Goal: Transaction & Acquisition: Obtain resource

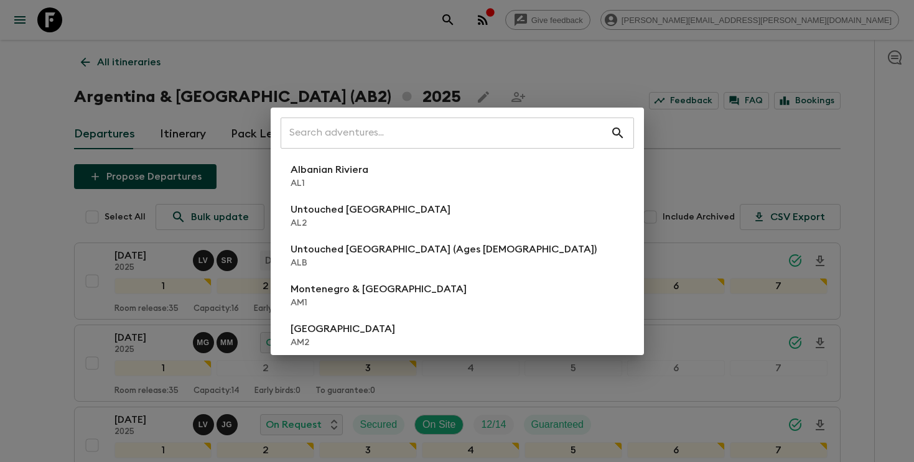
scroll to position [184, 0]
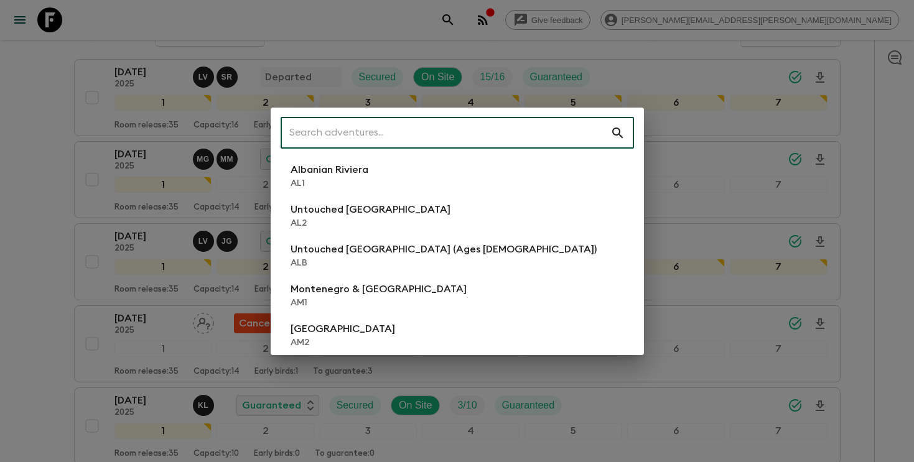
click at [403, 134] on input "text" at bounding box center [446, 133] width 330 height 35
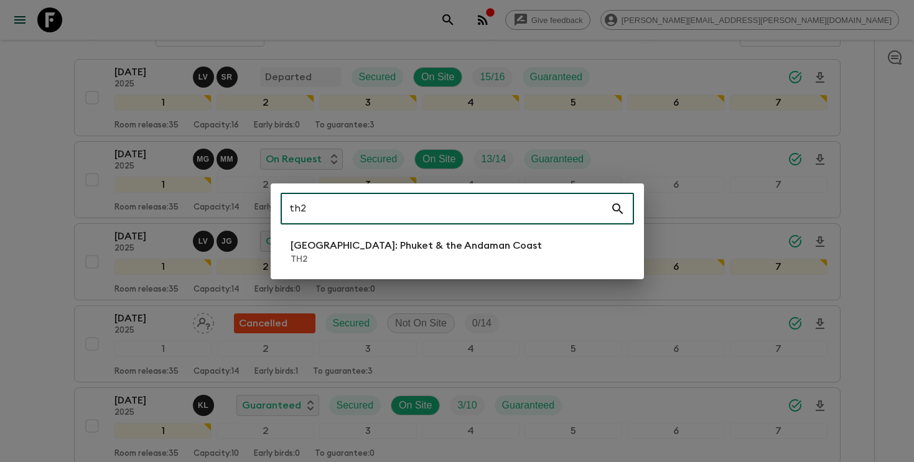
type input "th2"
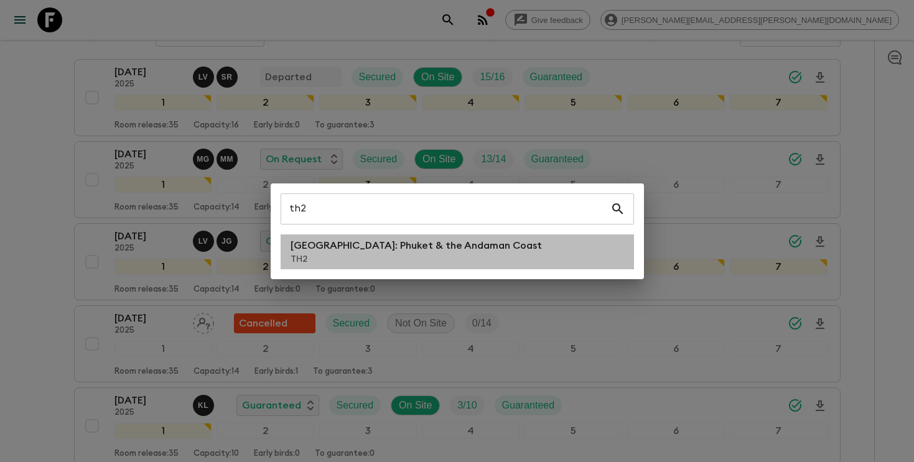
click at [341, 244] on p "[GEOGRAPHIC_DATA]: Phuket & the Andaman Coast" at bounding box center [416, 245] width 251 height 15
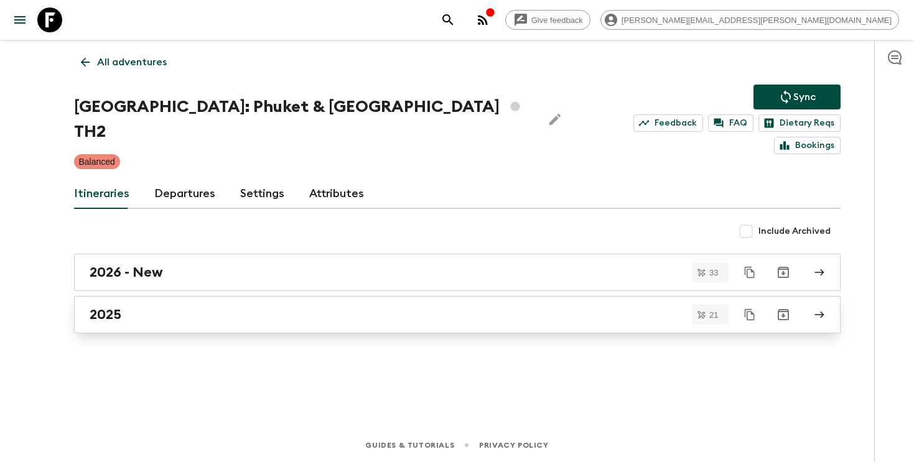
click at [90, 307] on h2 "2025" at bounding box center [106, 315] width 32 height 16
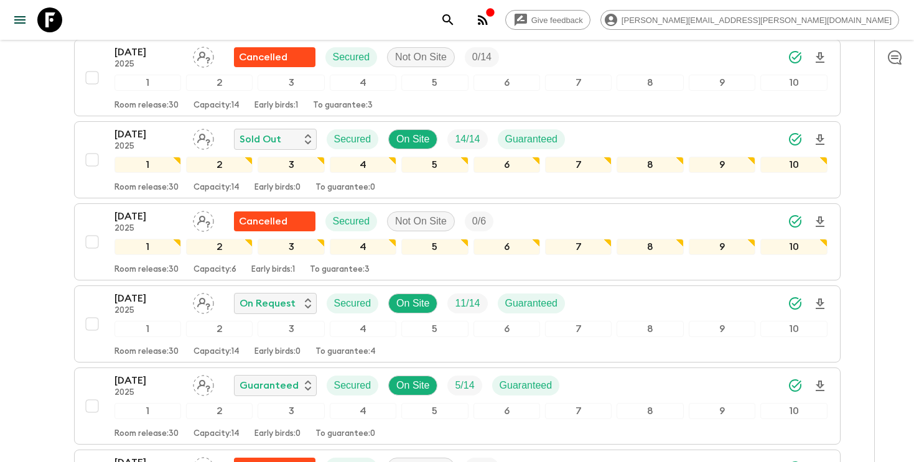
scroll to position [890, 0]
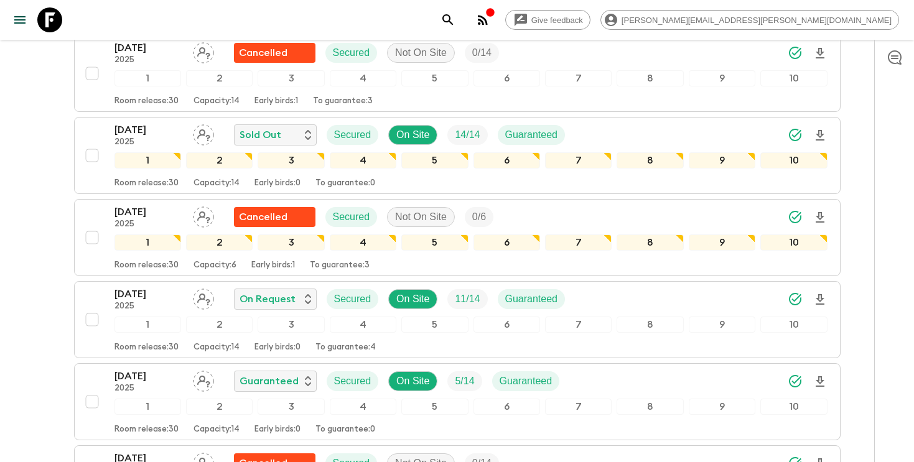
click at [456, 17] on icon "search adventures" at bounding box center [448, 19] width 15 height 15
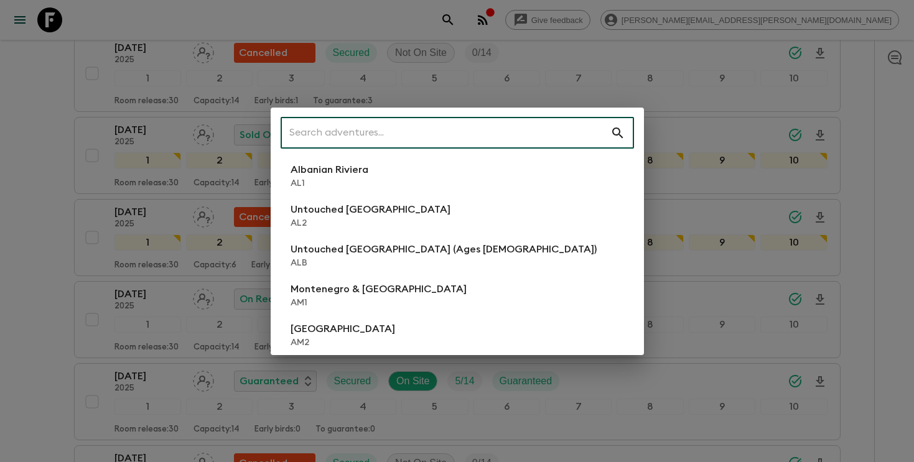
click at [516, 130] on input "text" at bounding box center [446, 133] width 330 height 35
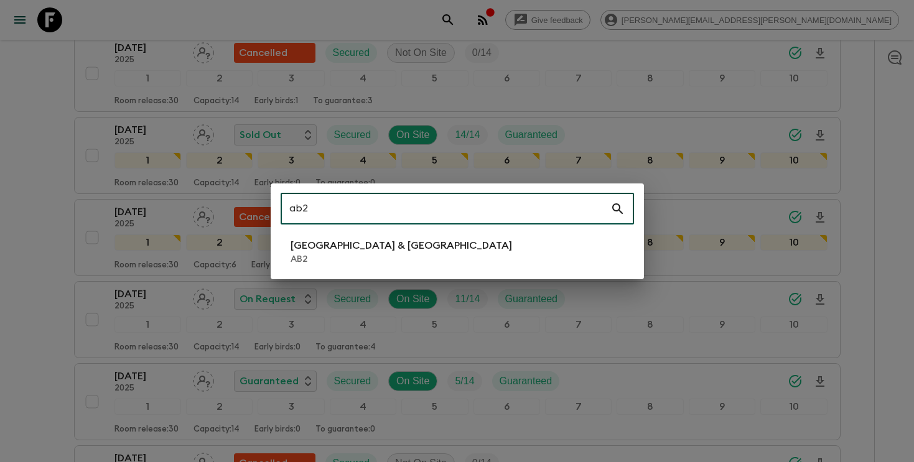
type input "ab2"
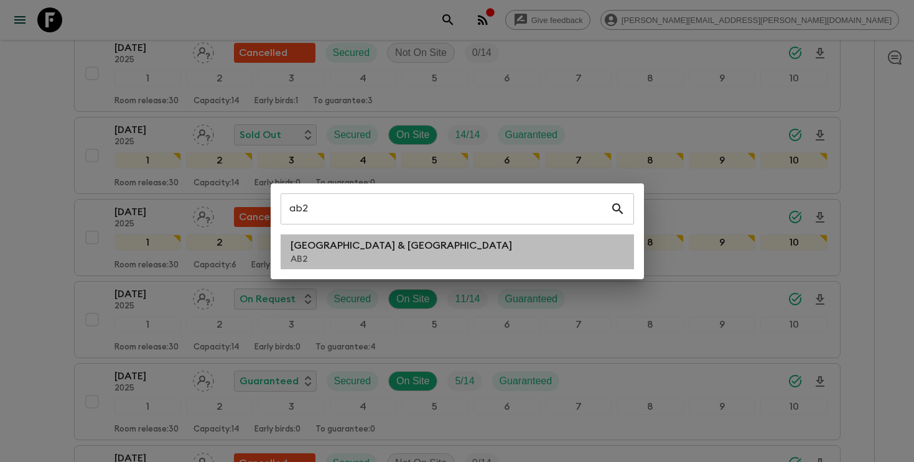
click at [420, 263] on li "Argentina & [GEOGRAPHIC_DATA] AB2" at bounding box center [458, 252] width 354 height 35
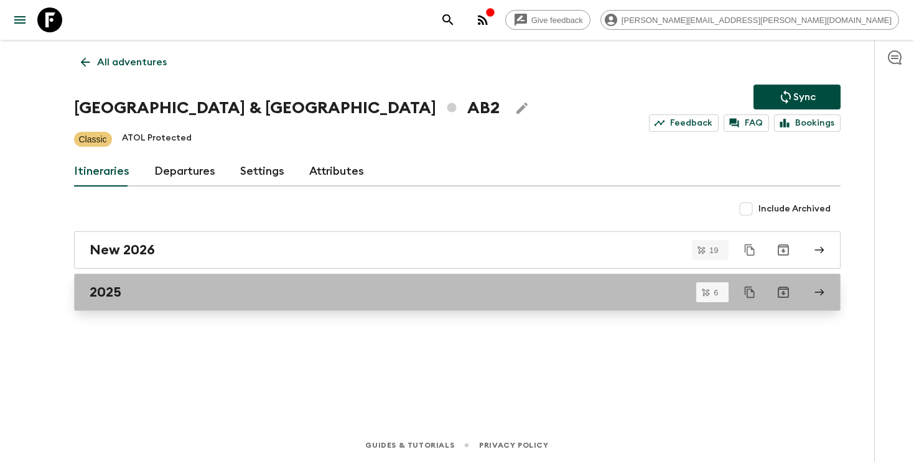
click at [90, 299] on h2 "2025" at bounding box center [106, 292] width 32 height 16
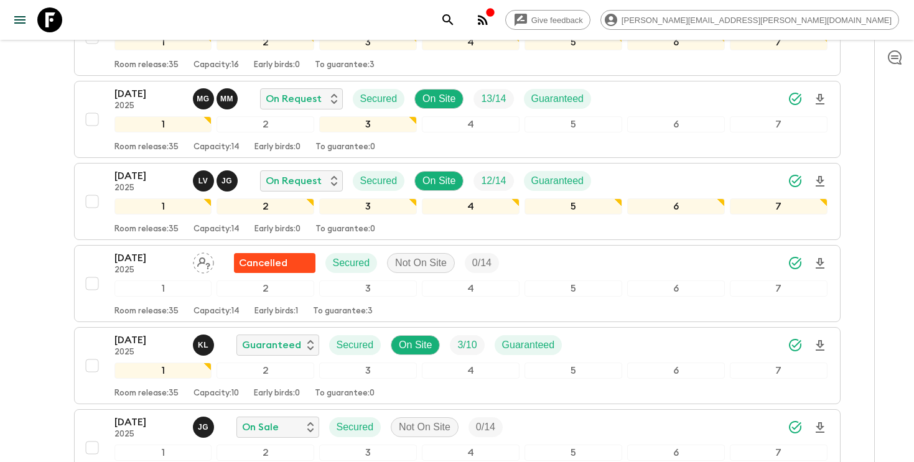
scroll to position [256, 0]
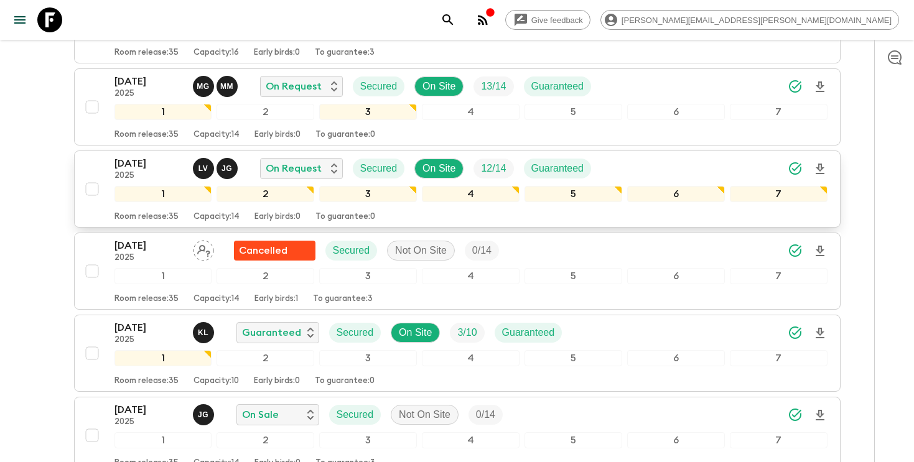
click at [657, 165] on div "[DATE] 2025 L V J G On Request Secured On Site 12 / 14 Guaranteed" at bounding box center [471, 168] width 713 height 25
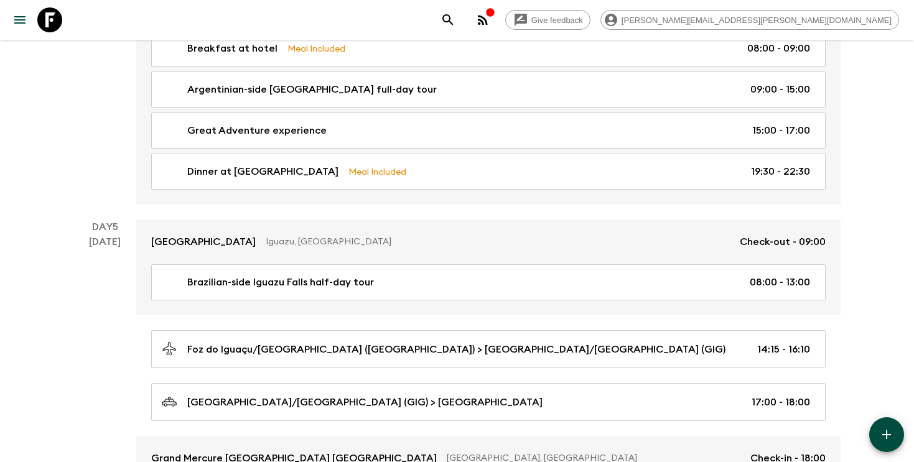
scroll to position [1234, 0]
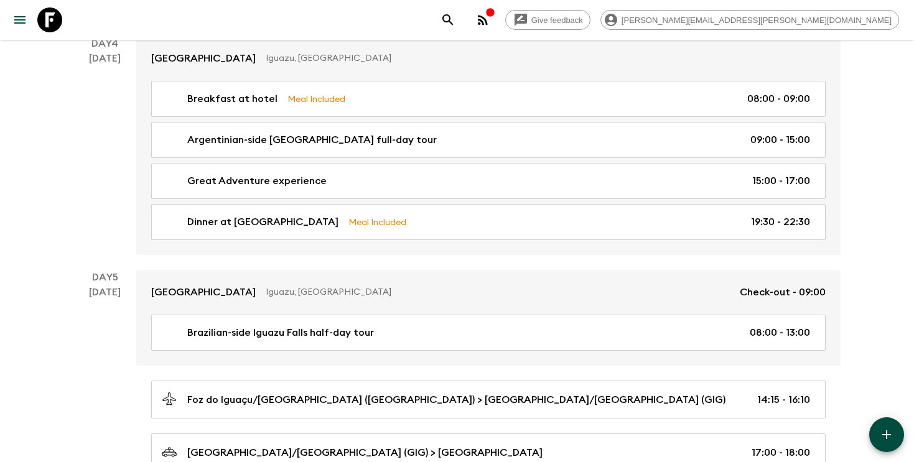
click at [456, 19] on icon "search adventures" at bounding box center [448, 19] width 15 height 15
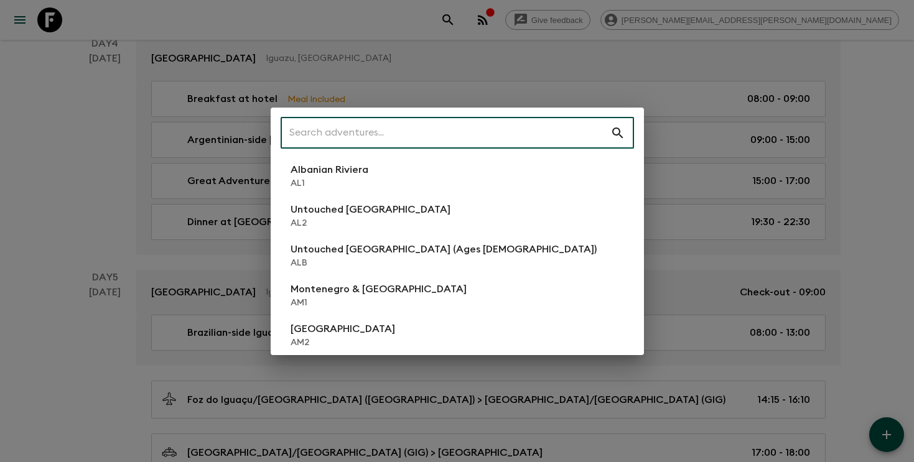
click at [390, 130] on input "text" at bounding box center [446, 133] width 330 height 35
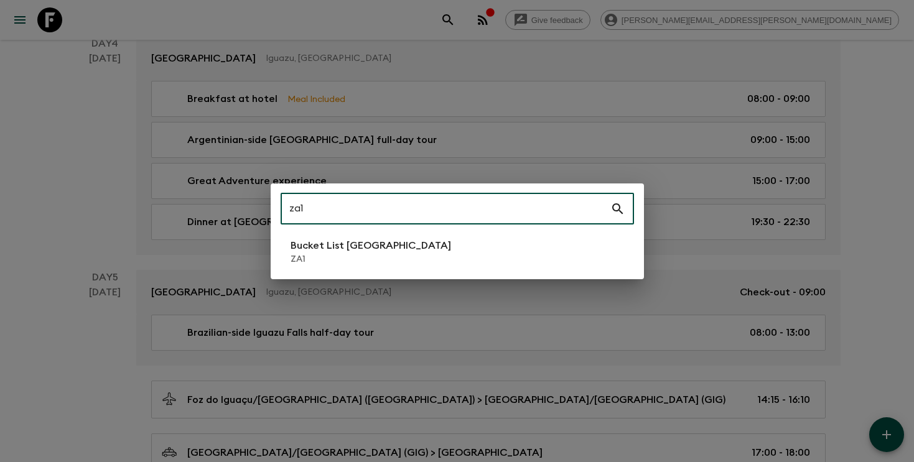
type input "za1"
click at [326, 248] on p "Bucket List [GEOGRAPHIC_DATA]" at bounding box center [371, 245] width 161 height 15
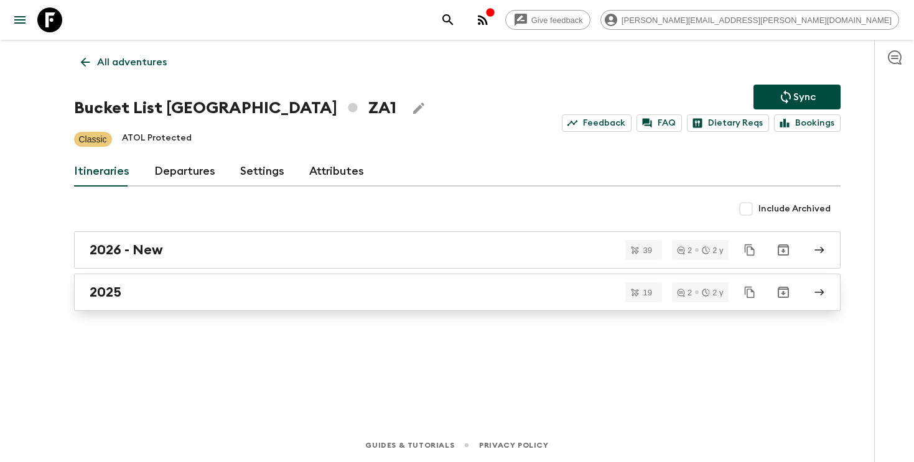
click at [261, 301] on link "2025" at bounding box center [457, 292] width 767 height 37
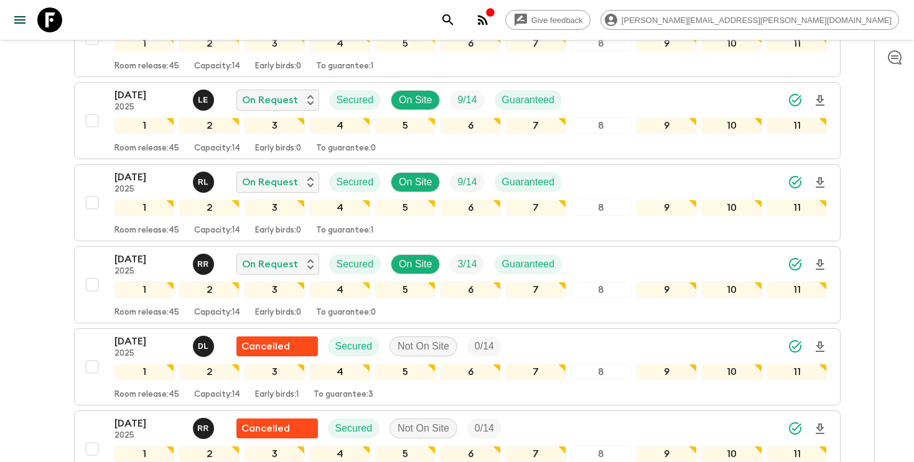
scroll to position [520, 0]
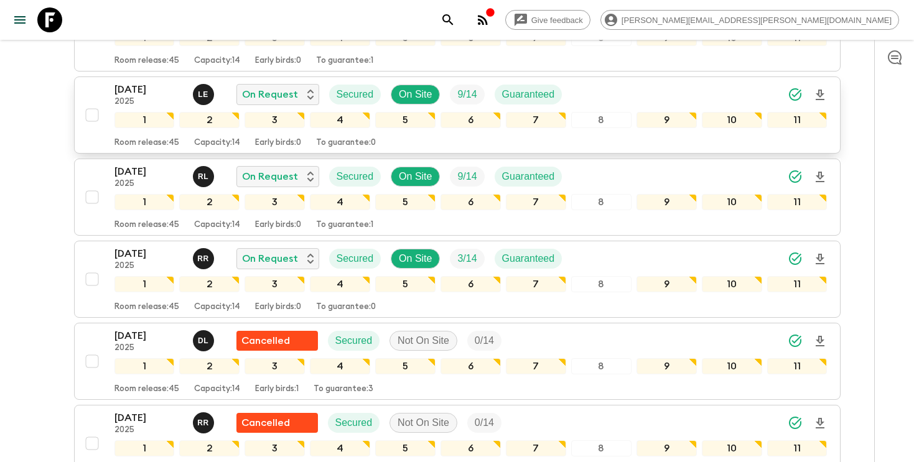
click at [818, 90] on icon "Download Onboarding" at bounding box center [820, 95] width 9 height 11
